Goal: Manage account settings

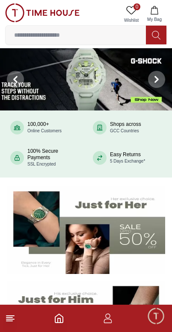
click at [14, 322] on icon at bounding box center [10, 319] width 10 height 10
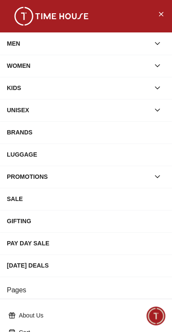
click at [162, 18] on icon "Close Menu" at bounding box center [160, 14] width 7 height 11
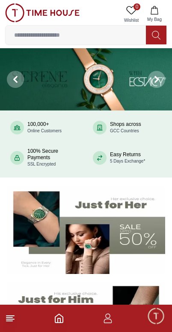
click at [112, 323] on icon "button" at bounding box center [108, 319] width 10 height 10
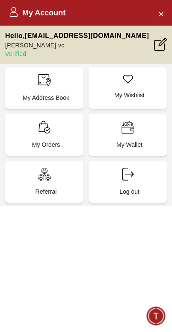
click at [46, 89] on div "My Address Book" at bounding box center [44, 88] width 78 height 42
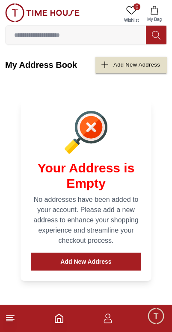
click at [146, 65] on div "Add New Address" at bounding box center [136, 65] width 47 height 10
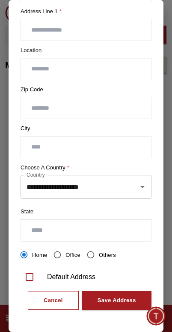
scroll to position [154, 0]
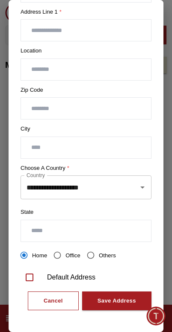
click at [59, 302] on div "Cancel" at bounding box center [53, 301] width 19 height 10
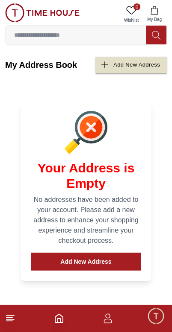
click at [8, 322] on icon at bounding box center [10, 319] width 10 height 10
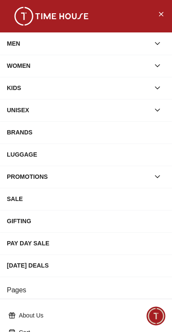
click at [99, 135] on div "BRANDS" at bounding box center [86, 132] width 158 height 15
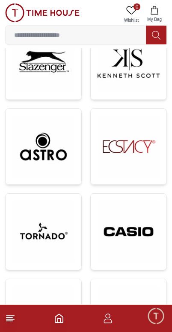
scroll to position [267, 0]
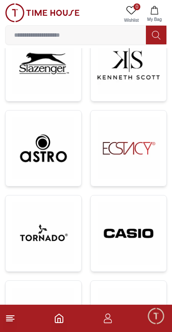
click at [19, 315] on footer at bounding box center [86, 318] width 172 height 27
click at [14, 319] on icon at bounding box center [10, 319] width 10 height 10
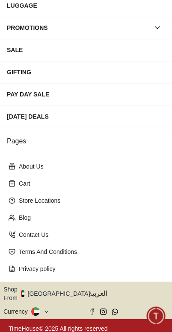
scroll to position [148, 0]
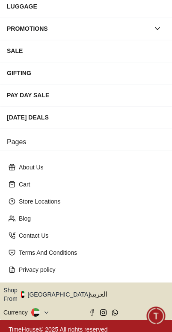
click at [93, 293] on icon "button" at bounding box center [94, 295] width 3 height 6
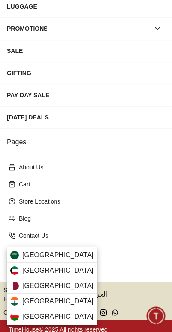
click at [73, 255] on div "[GEOGRAPHIC_DATA]" at bounding box center [52, 255] width 90 height 15
